Goal: Information Seeking & Learning: Compare options

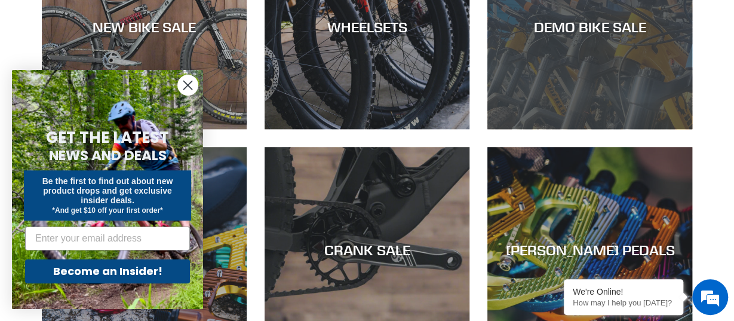
scroll to position [559, 0]
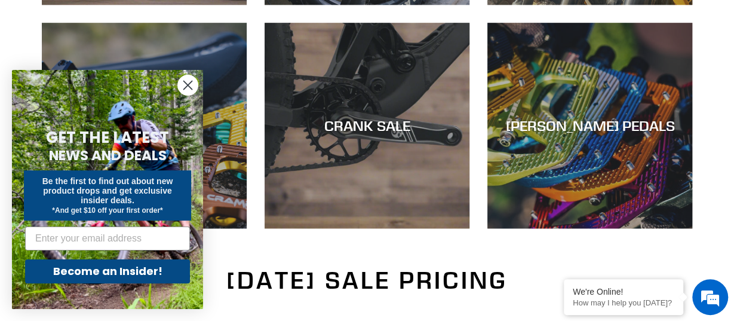
click at [188, 79] on circle "Close dialog" at bounding box center [188, 85] width 20 height 20
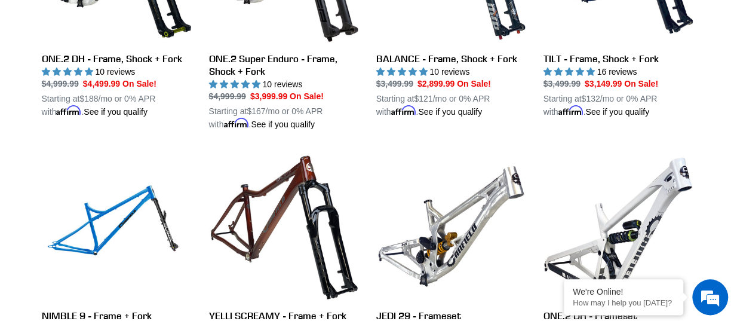
scroll to position [1552, 0]
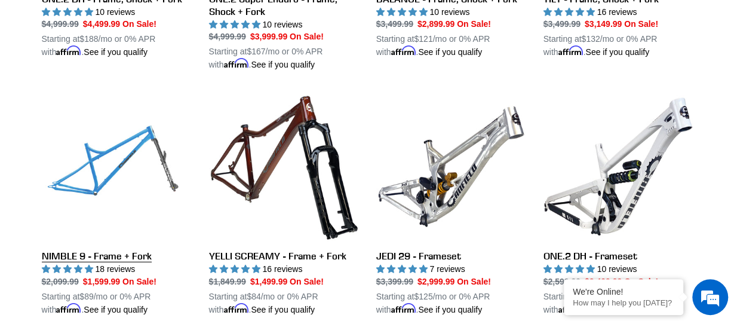
click at [85, 253] on link "NIMBLE 9 - Frame + Fork" at bounding box center [116, 204] width 149 height 224
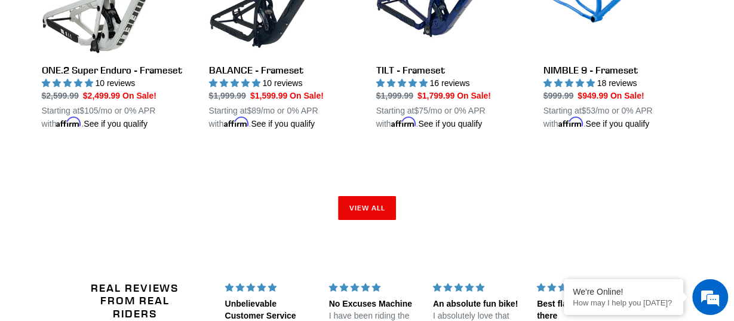
scroll to position [2049, 0]
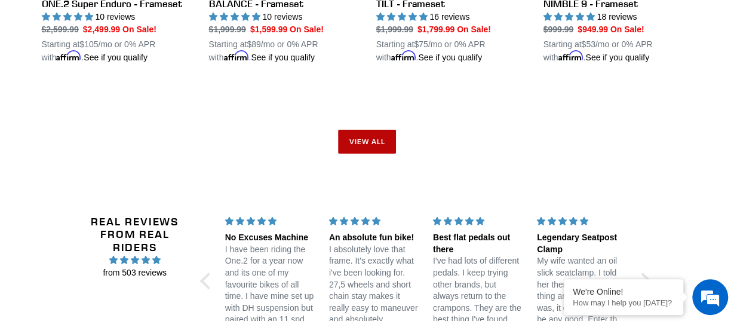
click at [362, 131] on link "View all" at bounding box center [367, 142] width 59 height 24
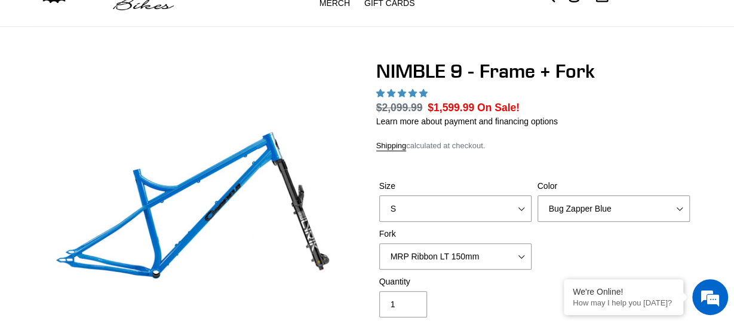
scroll to position [62, 0]
select select "highest-rating"
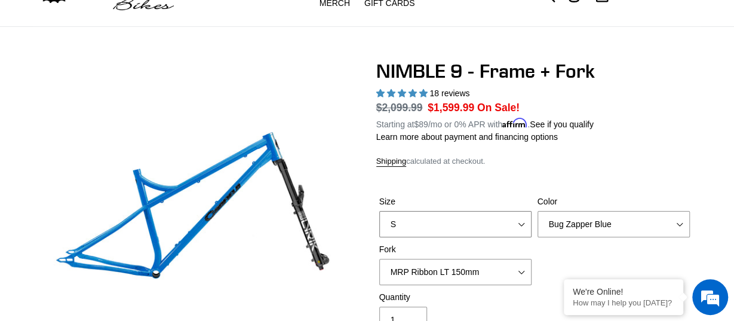
click at [379, 211] on select "S M L XL" at bounding box center [455, 224] width 152 height 26
select select "L"
click option "L" at bounding box center [0, 0] width 0 height 0
click at [537, 211] on select "Bug Zapper Blue Purple Haze - Sold Out Galaxy Black" at bounding box center [613, 224] width 152 height 26
select select "Galaxy Black"
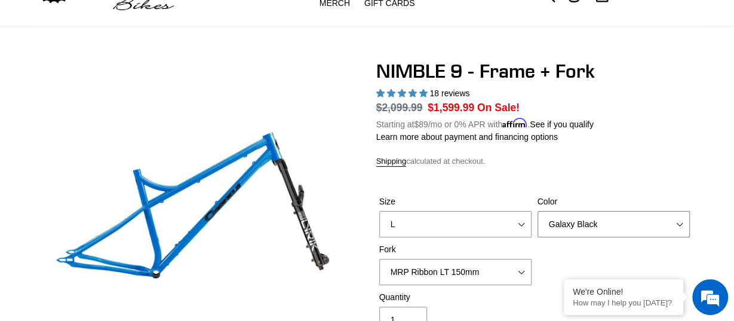
click option "Galaxy Black" at bounding box center [0, 0] width 0 height 0
click at [379, 259] on select "MRP Ribbon LT 150mm Fox 36 Factory Grip X 150mm (Special Order) RockShox Lyrik …" at bounding box center [455, 272] width 152 height 26
select select "Fox 36 SL Factory Grip X 140mm"
click option "Fox 36 SL Factory Grip X 140mm" at bounding box center [0, 0] width 0 height 0
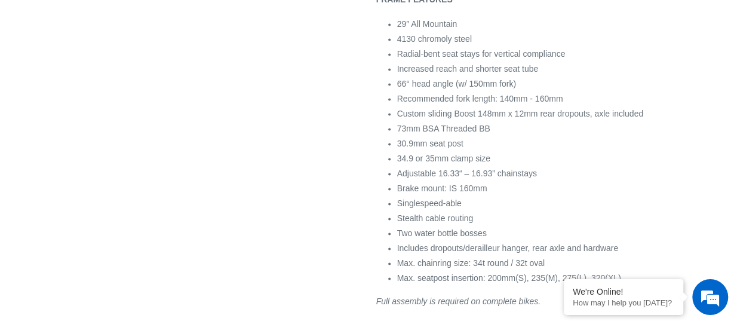
scroll to position [807, 0]
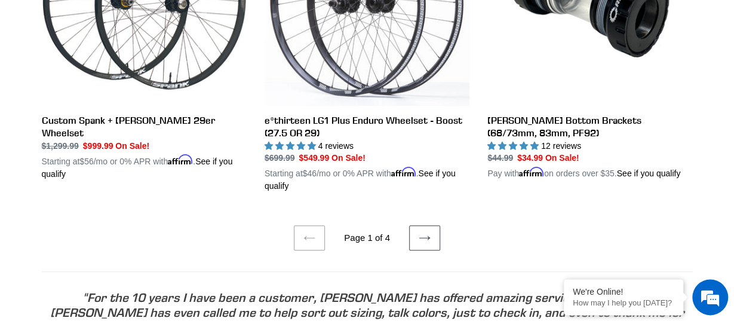
scroll to position [2608, 0]
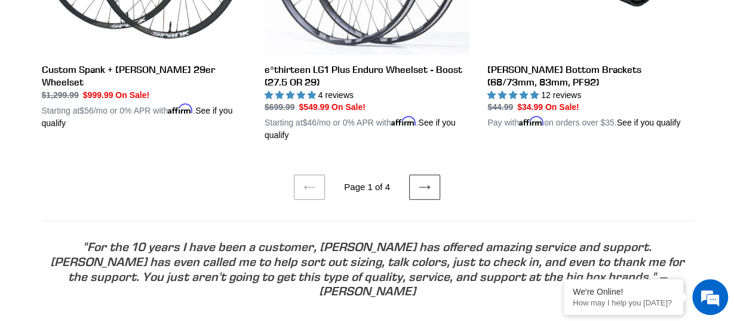
click at [420, 181] on icon at bounding box center [425, 187] width 12 height 12
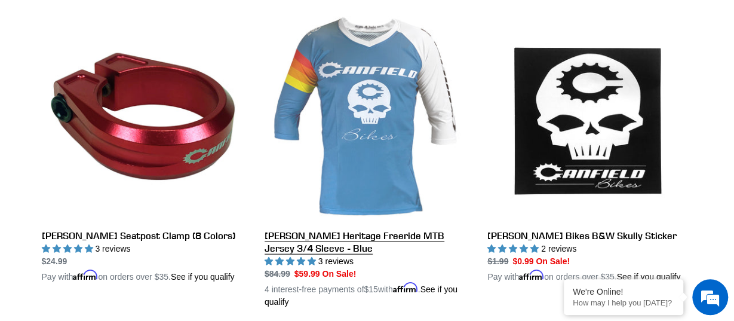
scroll to position [1304, 0]
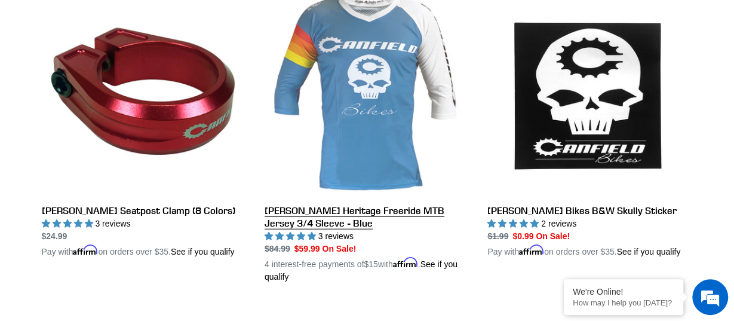
click at [356, 198] on link "Canfield Heritage Freeride MTB Jersey 3/4 Sleeve - Blue" at bounding box center [366, 137] width 205 height 292
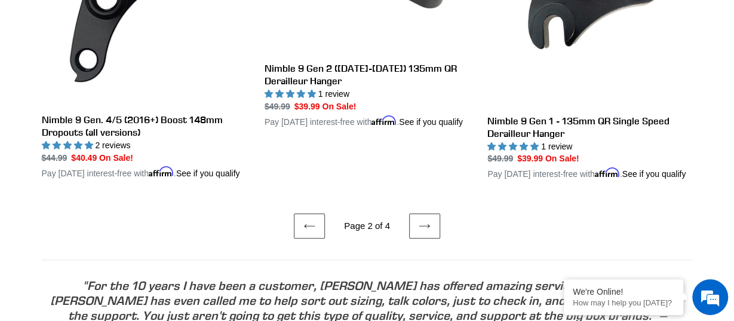
scroll to position [2732, 0]
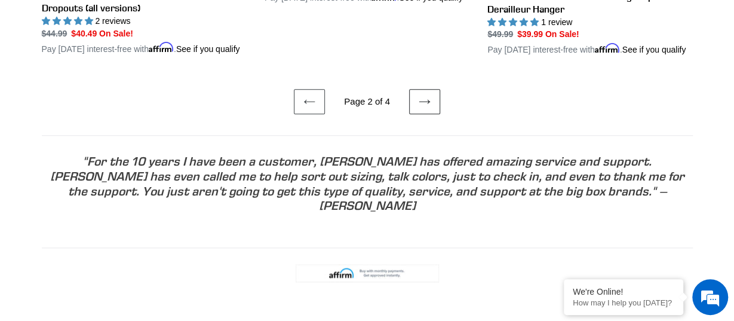
click at [423, 107] on icon at bounding box center [425, 102] width 12 height 12
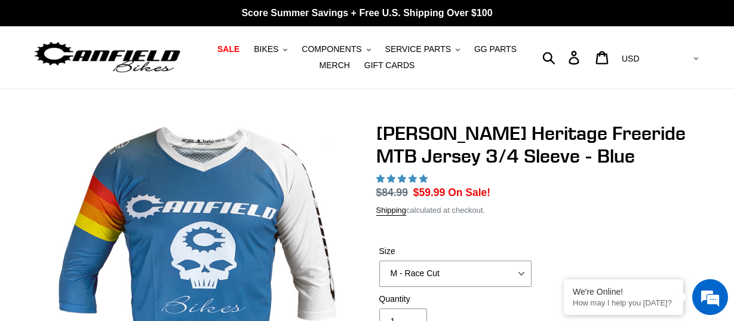
click at [379, 260] on select "S - Race Cut M - Race Cut L - Race Cut XL - Race Cut XXL - Race Cut S - Club Cu…" at bounding box center [455, 273] width 152 height 26
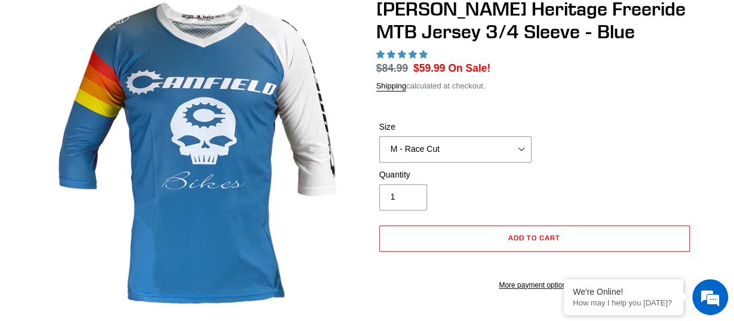
scroll to position [124, 0]
select select "highest-rating"
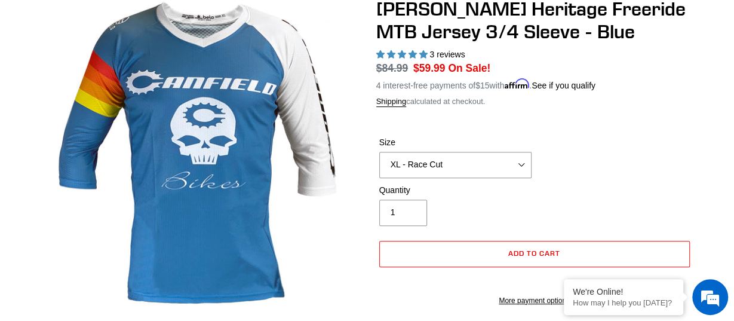
click option "XL - Race Cut" at bounding box center [0, 0] width 0 height 0
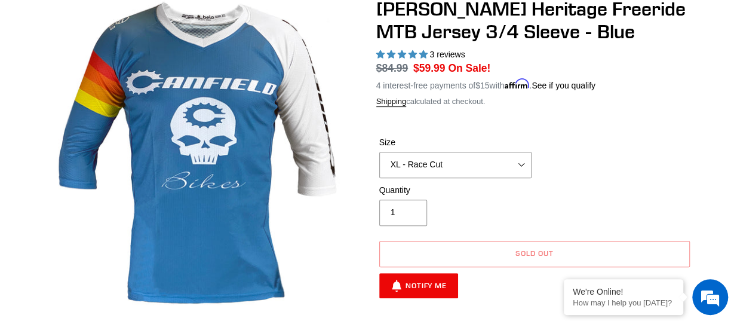
click at [379, 152] on select "S - Race Cut M - Race Cut L - Race Cut XL - Race Cut XXL - Race Cut S - Club Cu…" at bounding box center [455, 165] width 152 height 26
select select "L - Race Cut"
click option "L - Race Cut" at bounding box center [0, 0] width 0 height 0
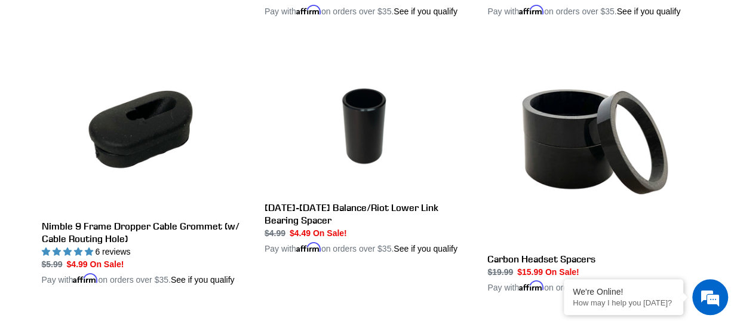
scroll to position [2422, 0]
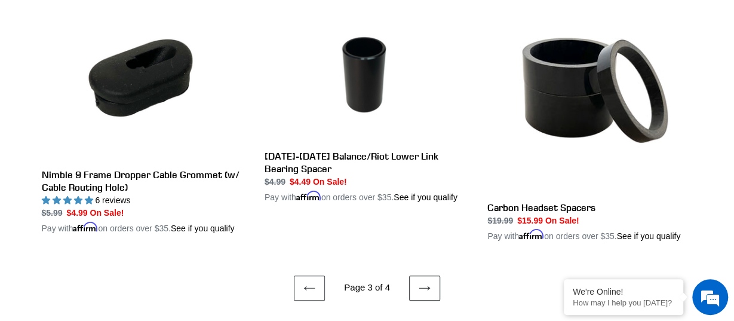
click at [423, 282] on icon at bounding box center [425, 288] width 12 height 12
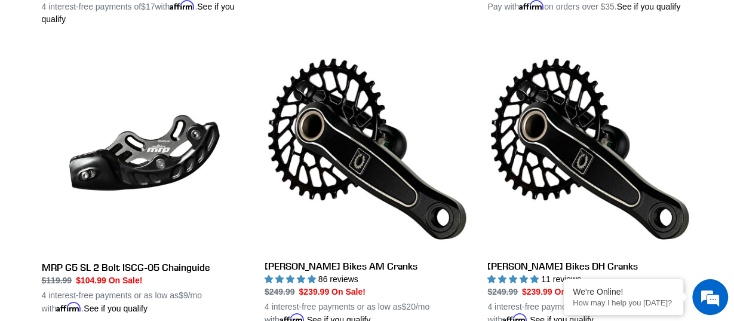
scroll to position [1552, 0]
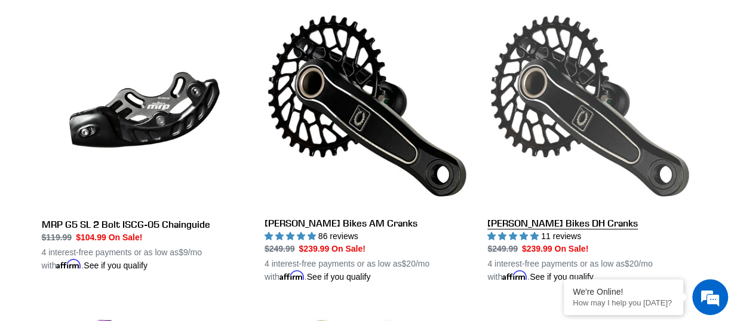
click at [553, 204] on link "Canfield Bikes DH Cranks" at bounding box center [589, 143] width 205 height 279
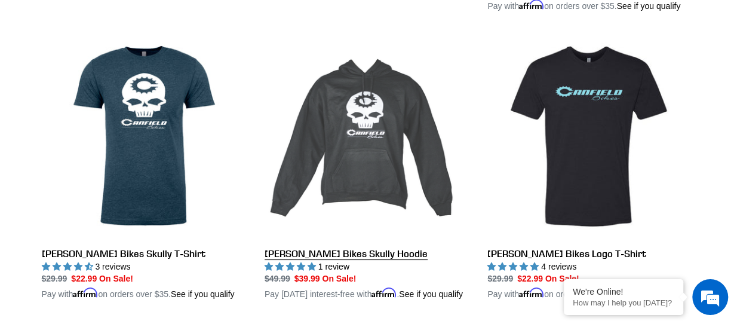
scroll to position [2111, 0]
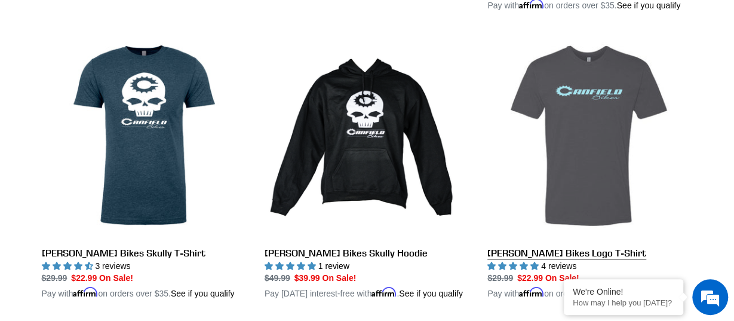
click at [571, 103] on link "Canfield Bikes Logo T-Shirt" at bounding box center [589, 166] width 205 height 267
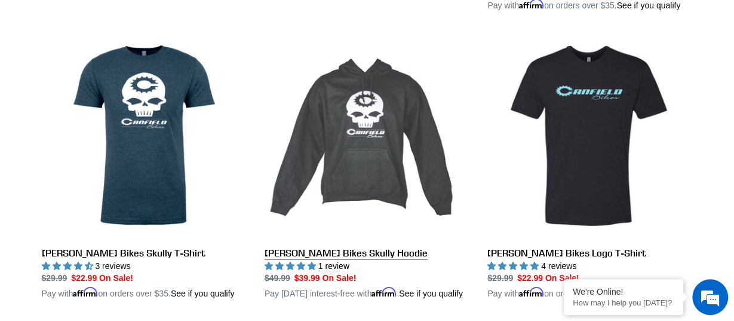
click at [371, 115] on link "Canfield Bikes Skully Hoodie" at bounding box center [366, 166] width 205 height 267
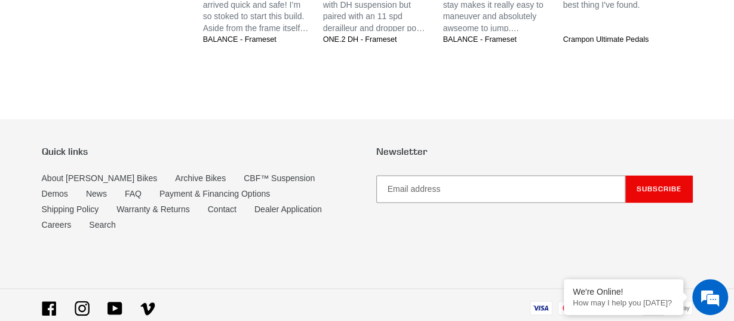
scroll to position [3057, 0]
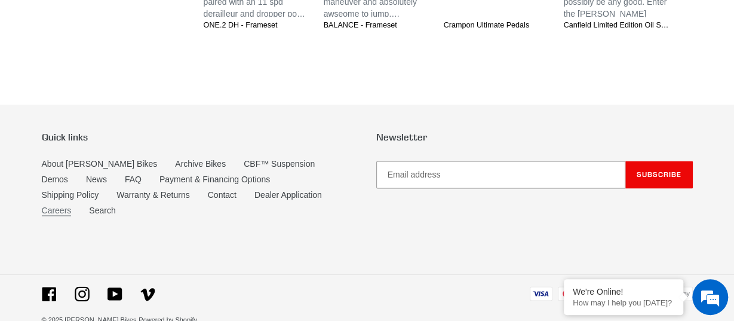
click at [72, 205] on link "Careers" at bounding box center [57, 210] width 30 height 10
click at [96, 159] on link "About [PERSON_NAME] Bikes" at bounding box center [100, 164] width 116 height 10
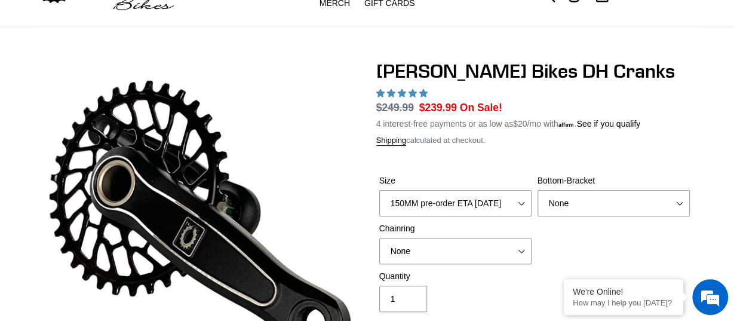
scroll to position [62, 0]
select select "highest-rating"
click at [379, 190] on select "150MM pre-order ETA 9/30/25 155MM pre-order ETA 9/30/25 160MM pre-order ETA 9/3…" at bounding box center [455, 203] width 152 height 26
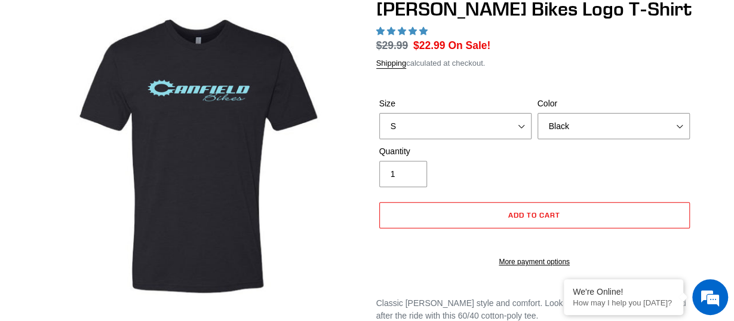
select select "highest-rating"
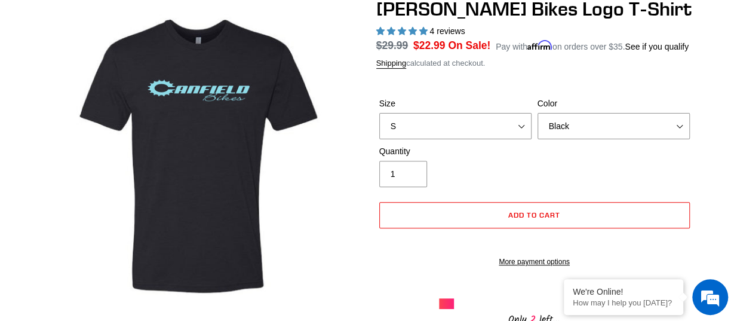
select select "XL pre-order ETA 9/20/25"
click option "XL pre-order ETA 9/20/25" at bounding box center [0, 0] width 0 height 0
click at [537, 113] on select "Black Brown Indigo Storm Blue" at bounding box center [613, 126] width 152 height 26
click option "Brown" at bounding box center [0, 0] width 0 height 0
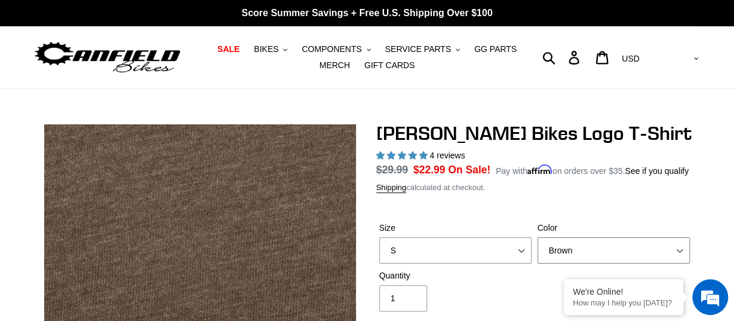
click at [537, 237] on select "Black Brown Indigo Storm Blue" at bounding box center [613, 250] width 152 height 26
select select "Storm Blue"
click option "Storm Blue" at bounding box center [0, 0] width 0 height 0
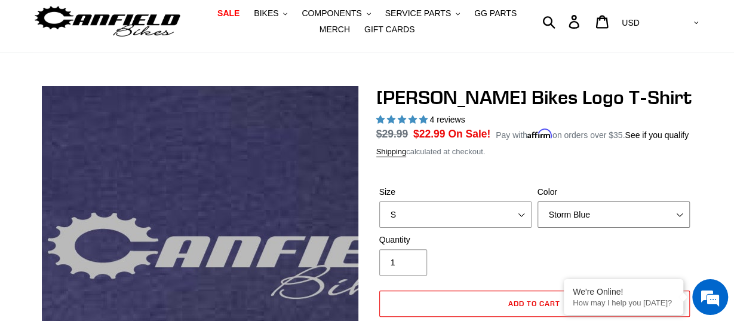
scroll to position [62, 0]
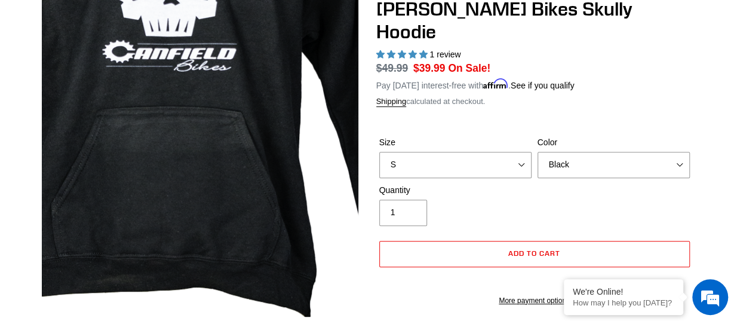
scroll to position [124, 0]
select select "highest-rating"
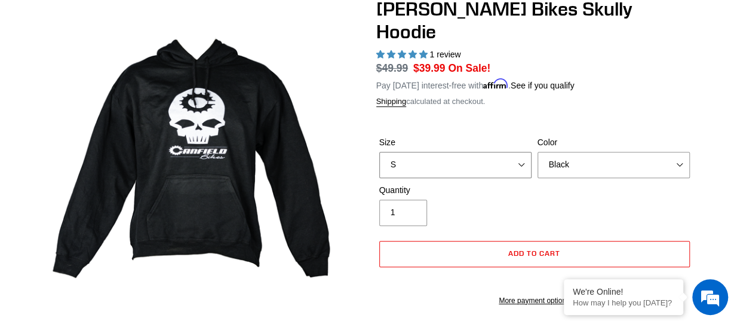
click at [379, 152] on select "S M pre-order ETA [DATE] L pre-order ETA [DATE] XL pre-order ETA [DATE]" at bounding box center [455, 165] width 152 height 26
select select "XL pre-order ETA [DATE]"
click option "XL pre-order ETA [DATE]" at bounding box center [0, 0] width 0 height 0
click at [537, 152] on select "Black Grey Blue" at bounding box center [613, 165] width 152 height 26
select select "Grey"
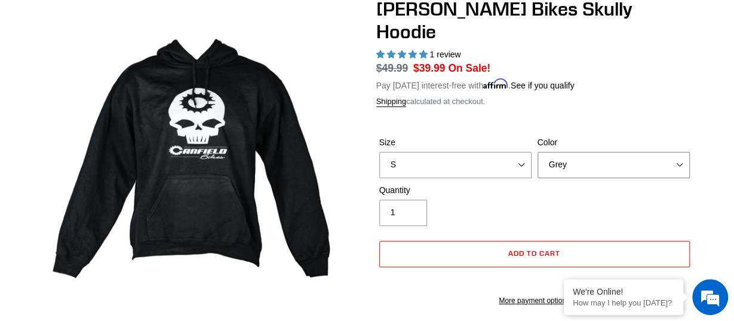
click option "Grey" at bounding box center [0, 0] width 0 height 0
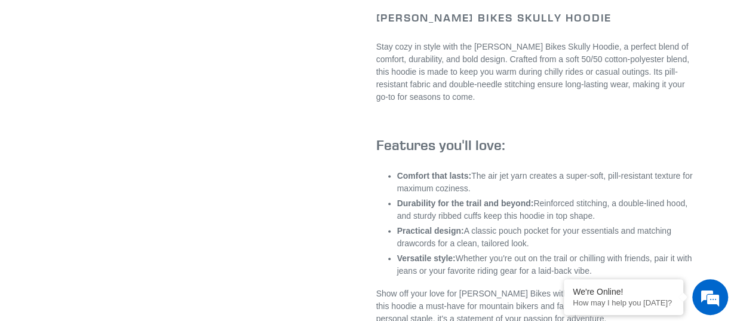
scroll to position [621, 0]
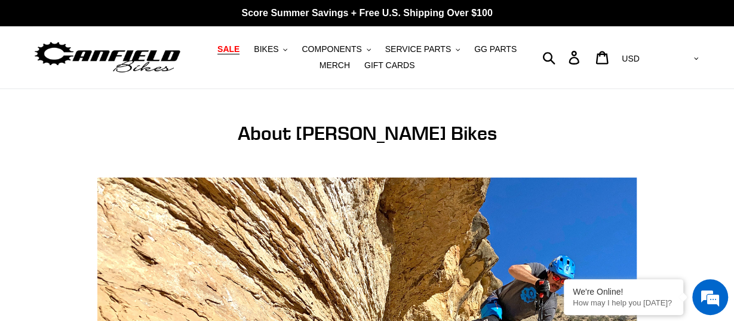
click at [220, 45] on span "SALE" at bounding box center [228, 49] width 22 height 10
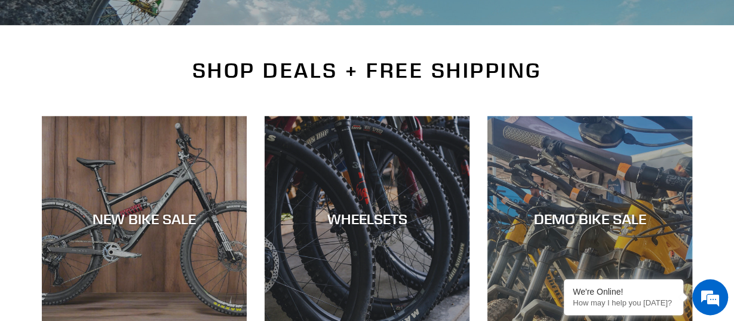
scroll to position [248, 0]
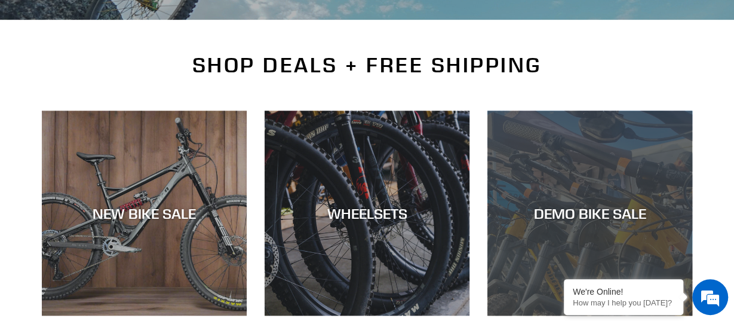
click at [580, 207] on div "DEMO BIKE SALE" at bounding box center [589, 212] width 205 height 17
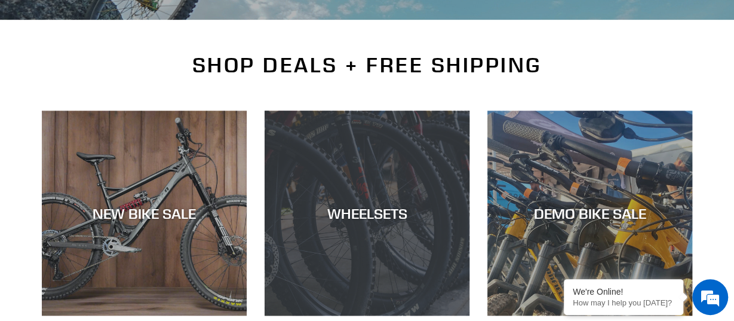
click at [353, 315] on div "WHEELSETS" at bounding box center [366, 315] width 205 height 0
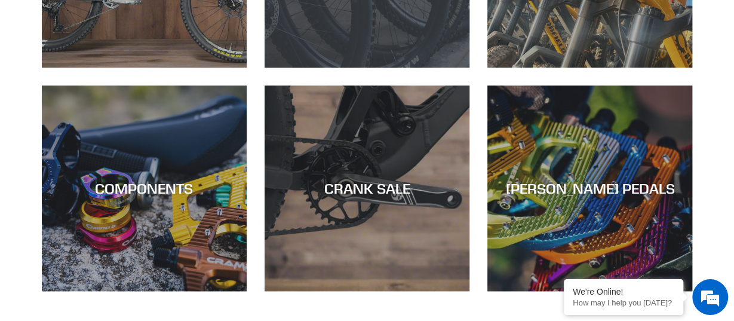
scroll to position [497, 0]
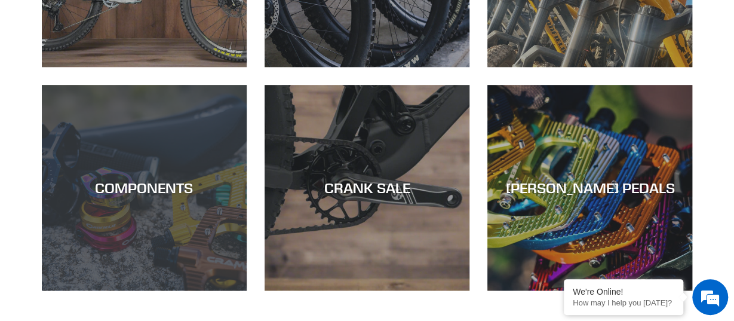
click at [163, 290] on div "COMPONENTS" at bounding box center [144, 290] width 205 height 0
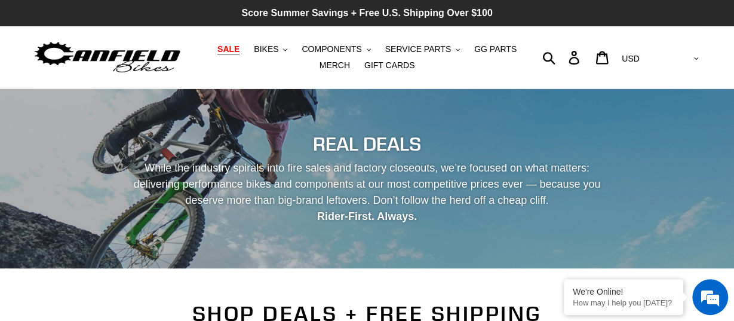
scroll to position [0, 0]
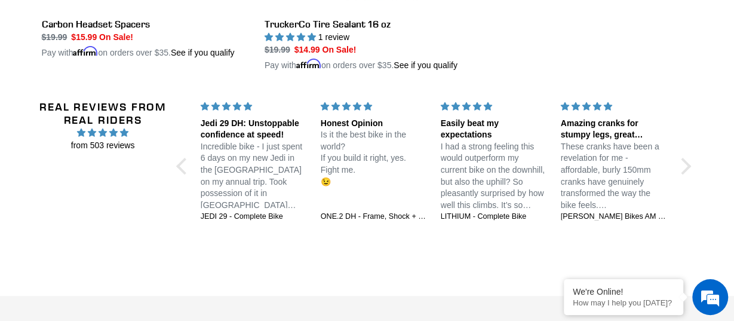
scroll to position [2422, 0]
